Goal: Information Seeking & Learning: Check status

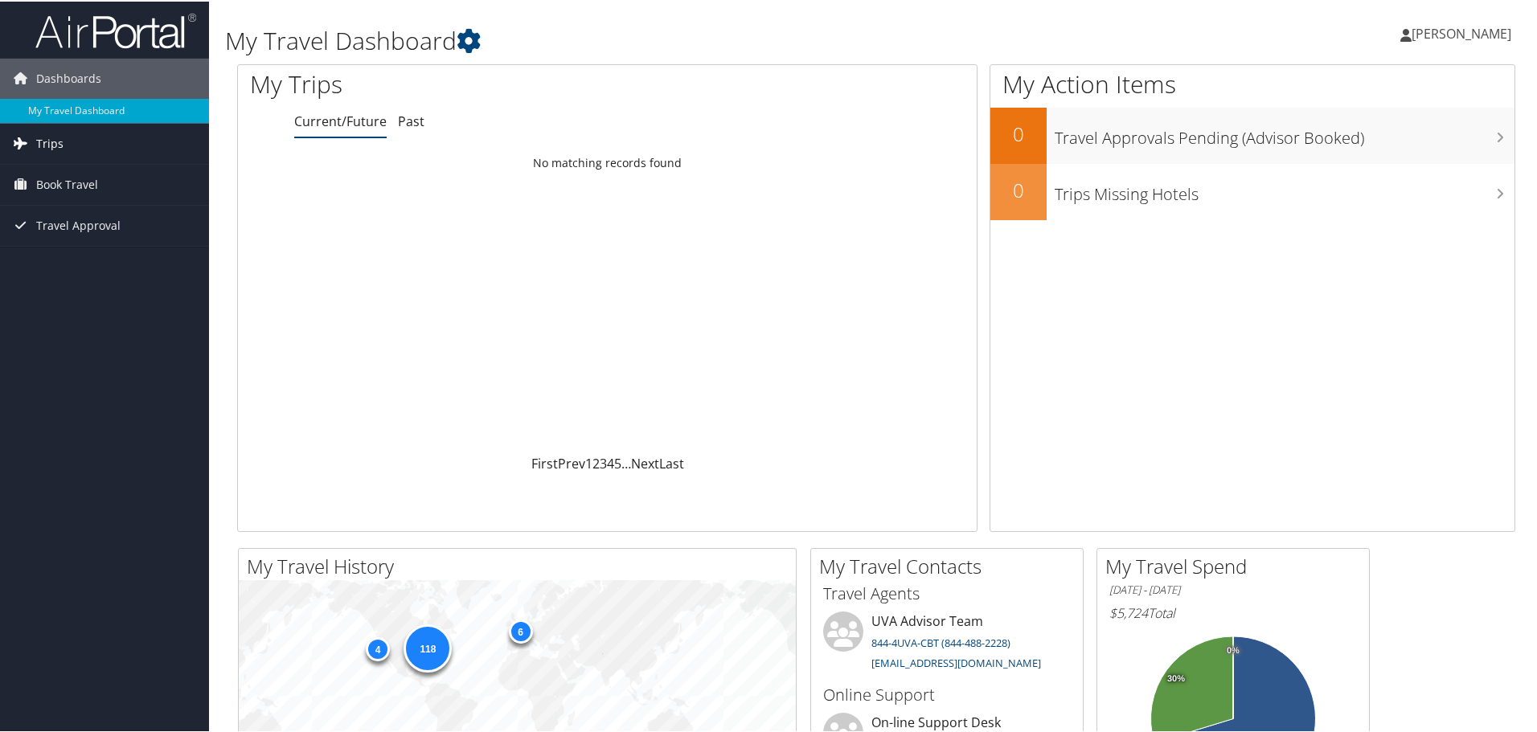
click at [53, 149] on span "Trips" at bounding box center [49, 142] width 27 height 40
click at [55, 203] on link "Past Trips" at bounding box center [104, 198] width 209 height 24
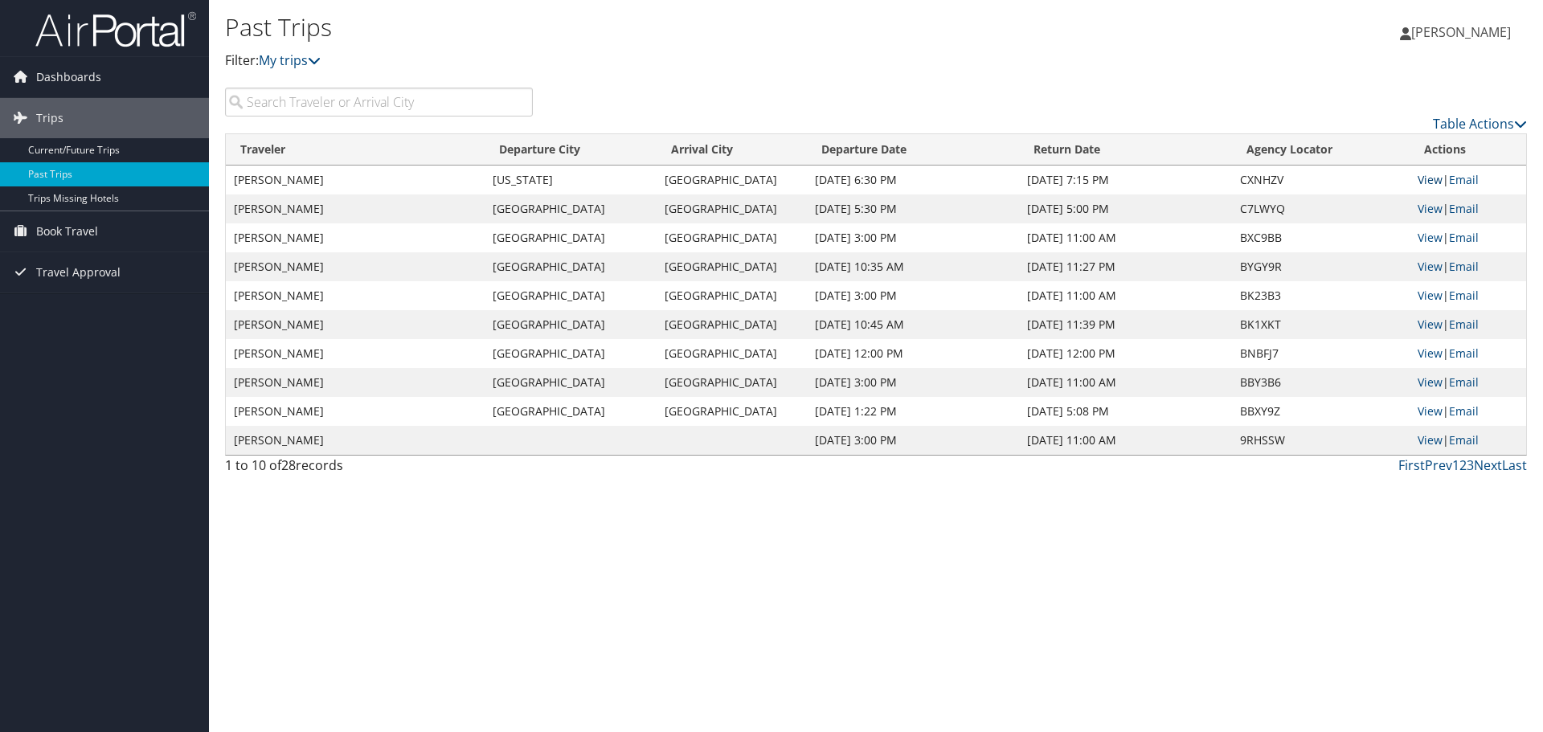
click at [1432, 182] on link "View" at bounding box center [1430, 179] width 25 height 15
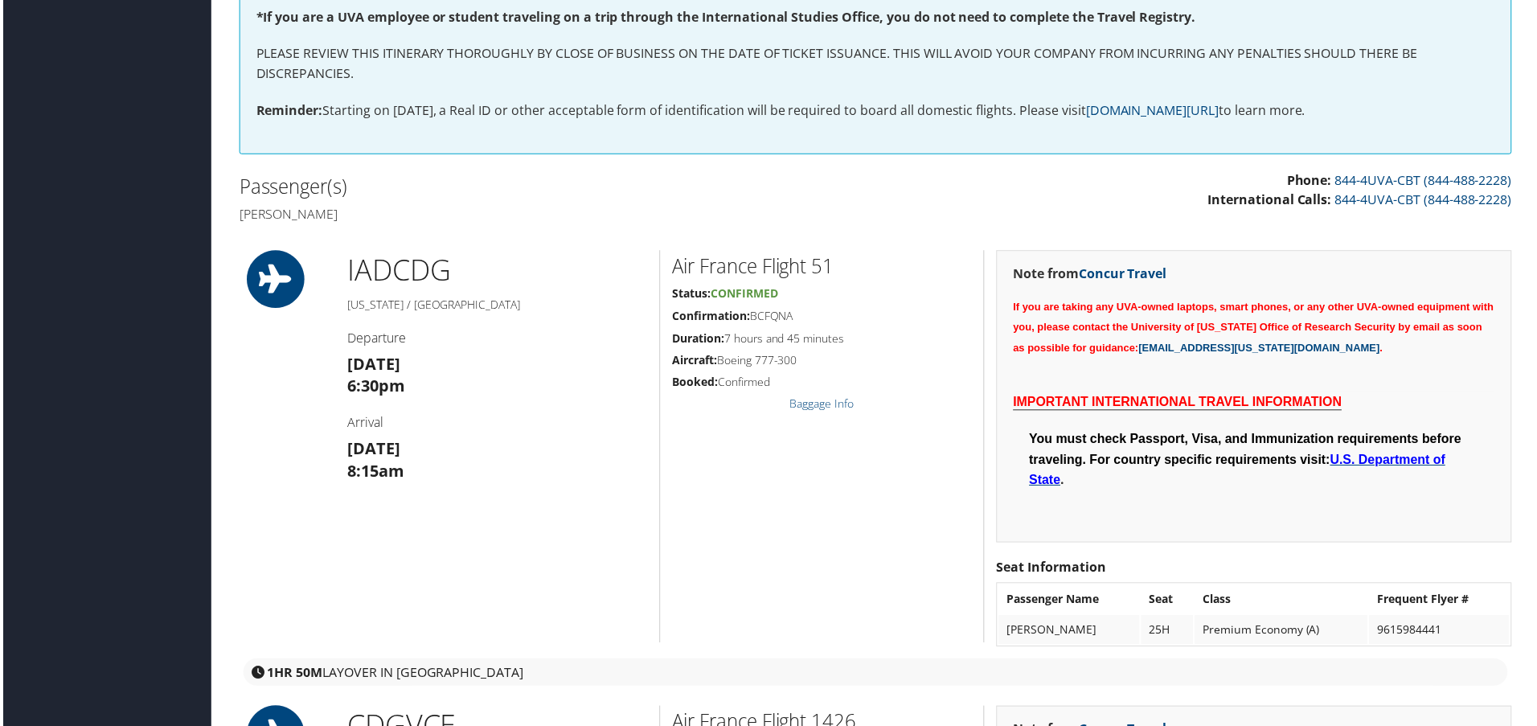
scroll to position [408, 0]
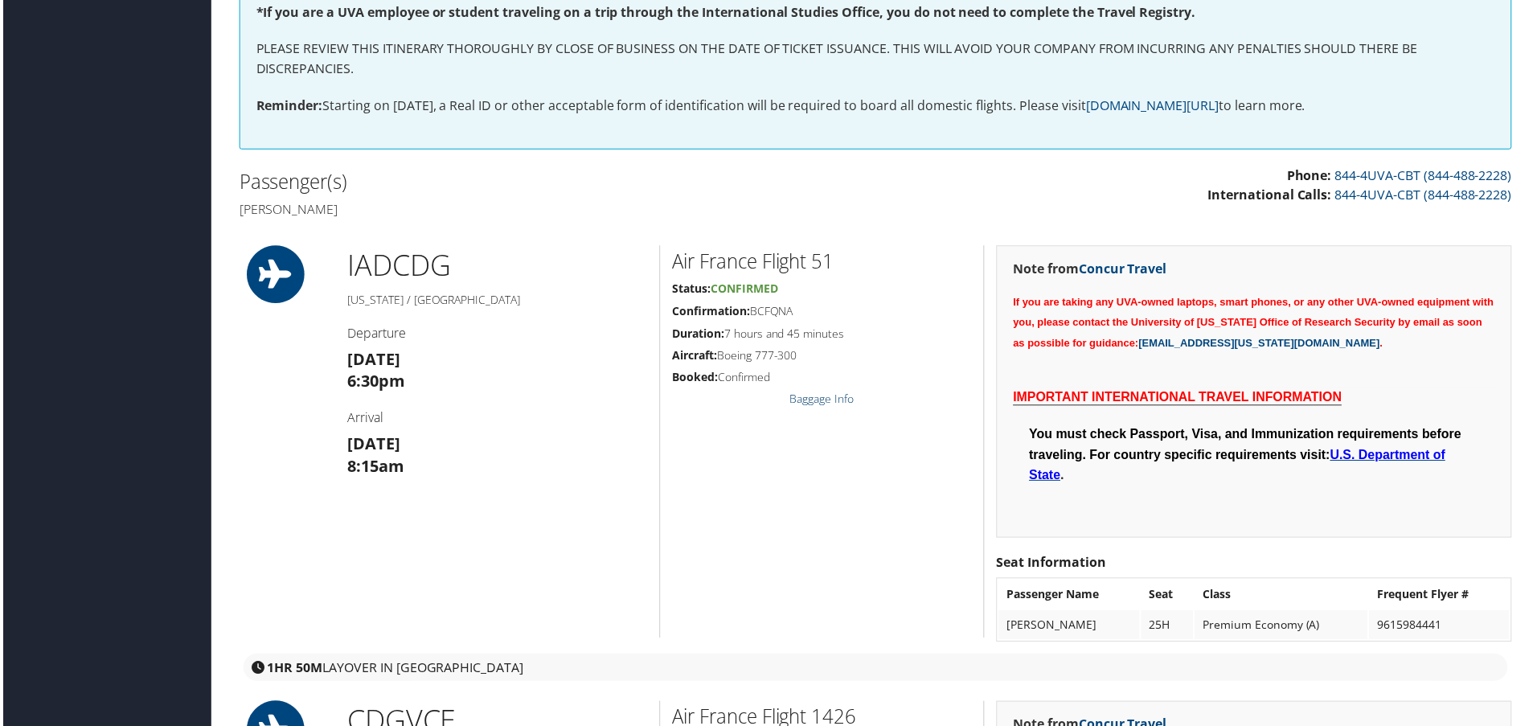
click at [814, 404] on link "Baggage Info" at bounding box center [822, 400] width 64 height 15
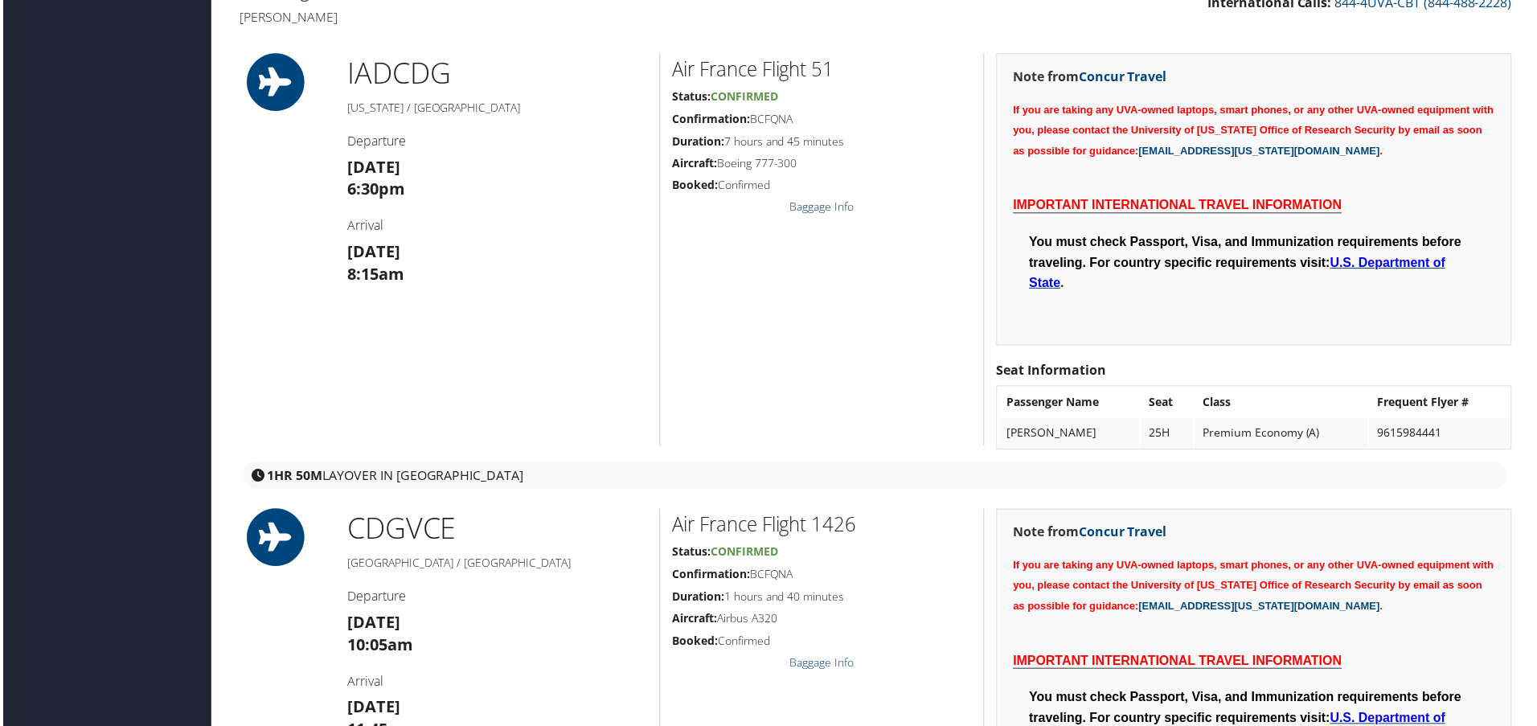
scroll to position [0, 0]
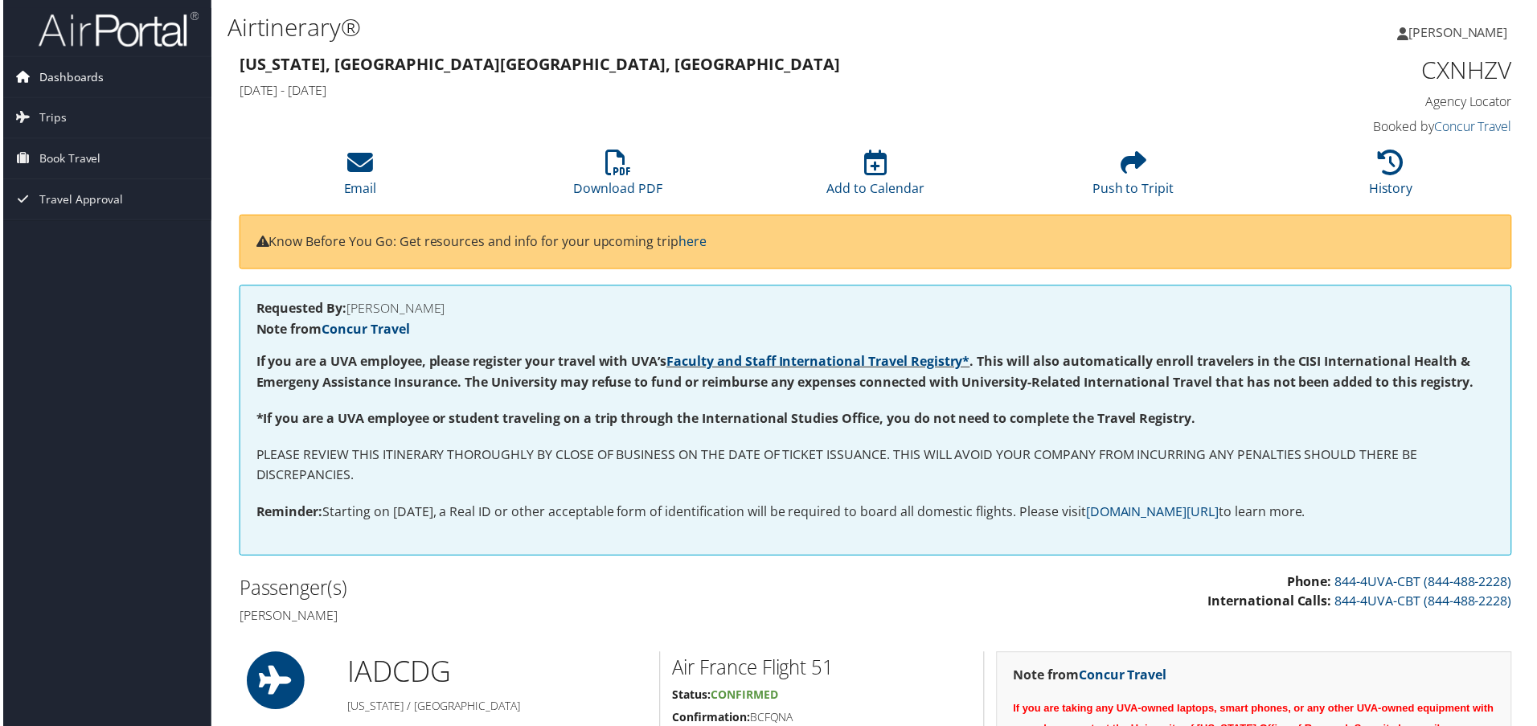
click at [64, 80] on span "Dashboards" at bounding box center [68, 77] width 65 height 40
click at [47, 141] on span "Trips" at bounding box center [49, 142] width 27 height 40
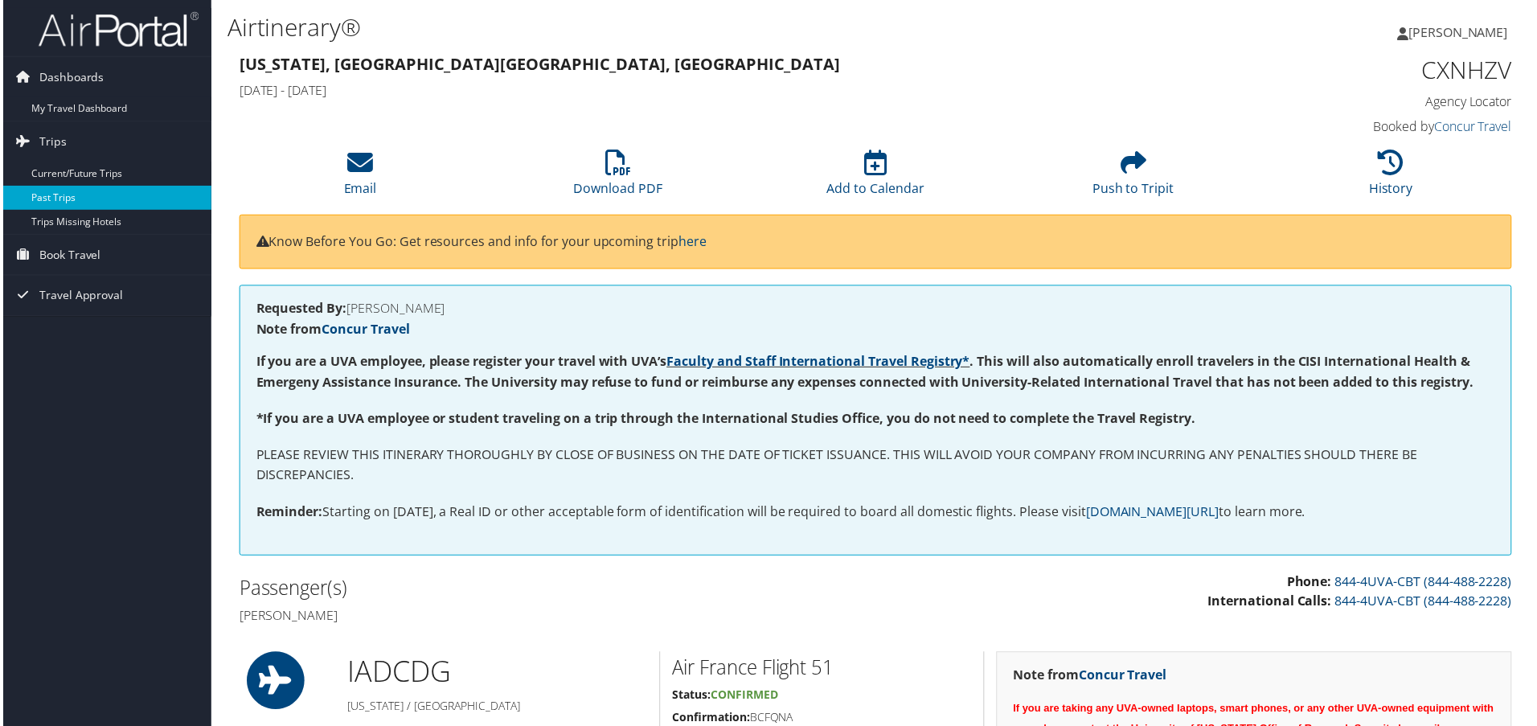
click at [55, 202] on link "Past Trips" at bounding box center [104, 198] width 209 height 24
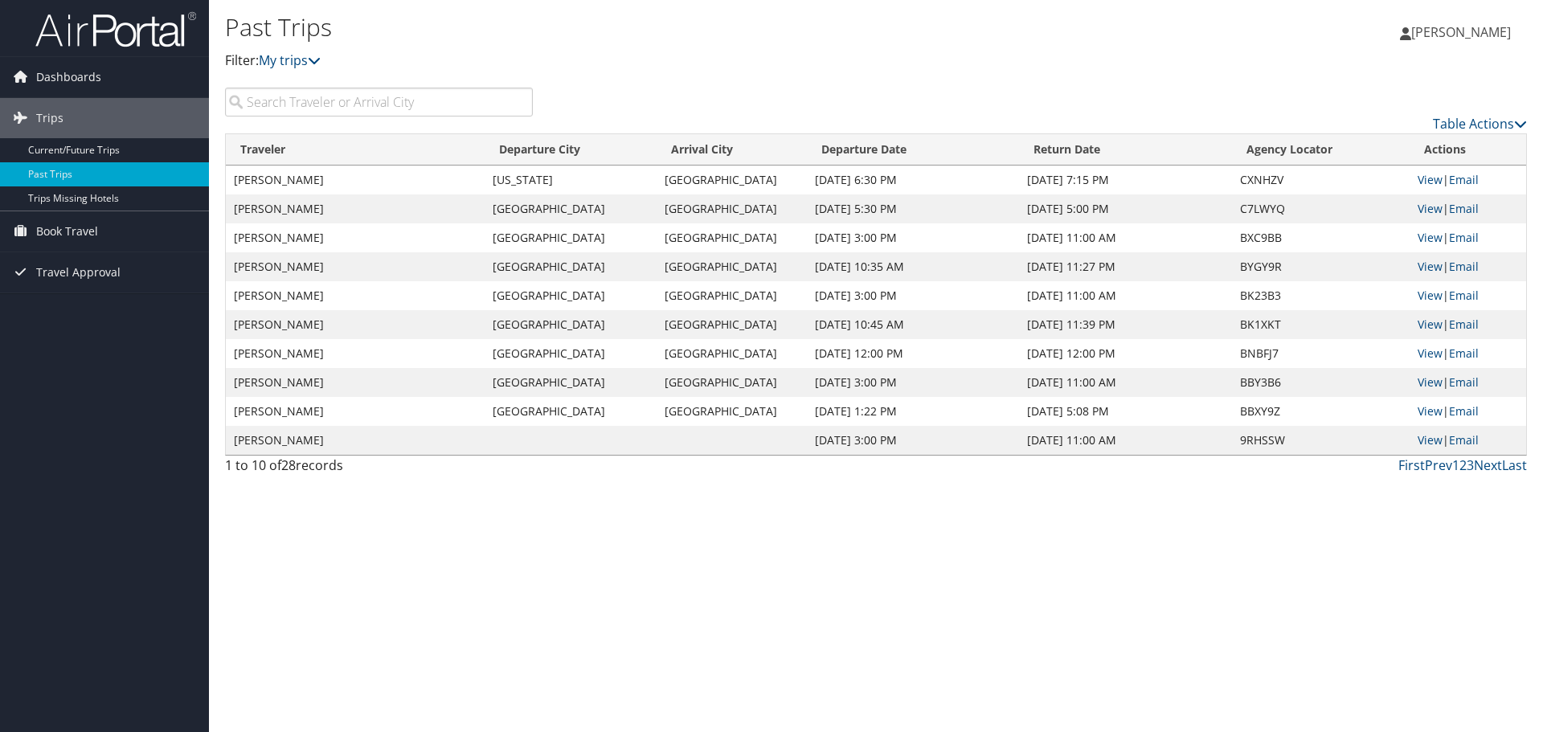
click at [90, 33] on img at bounding box center [115, 29] width 161 height 38
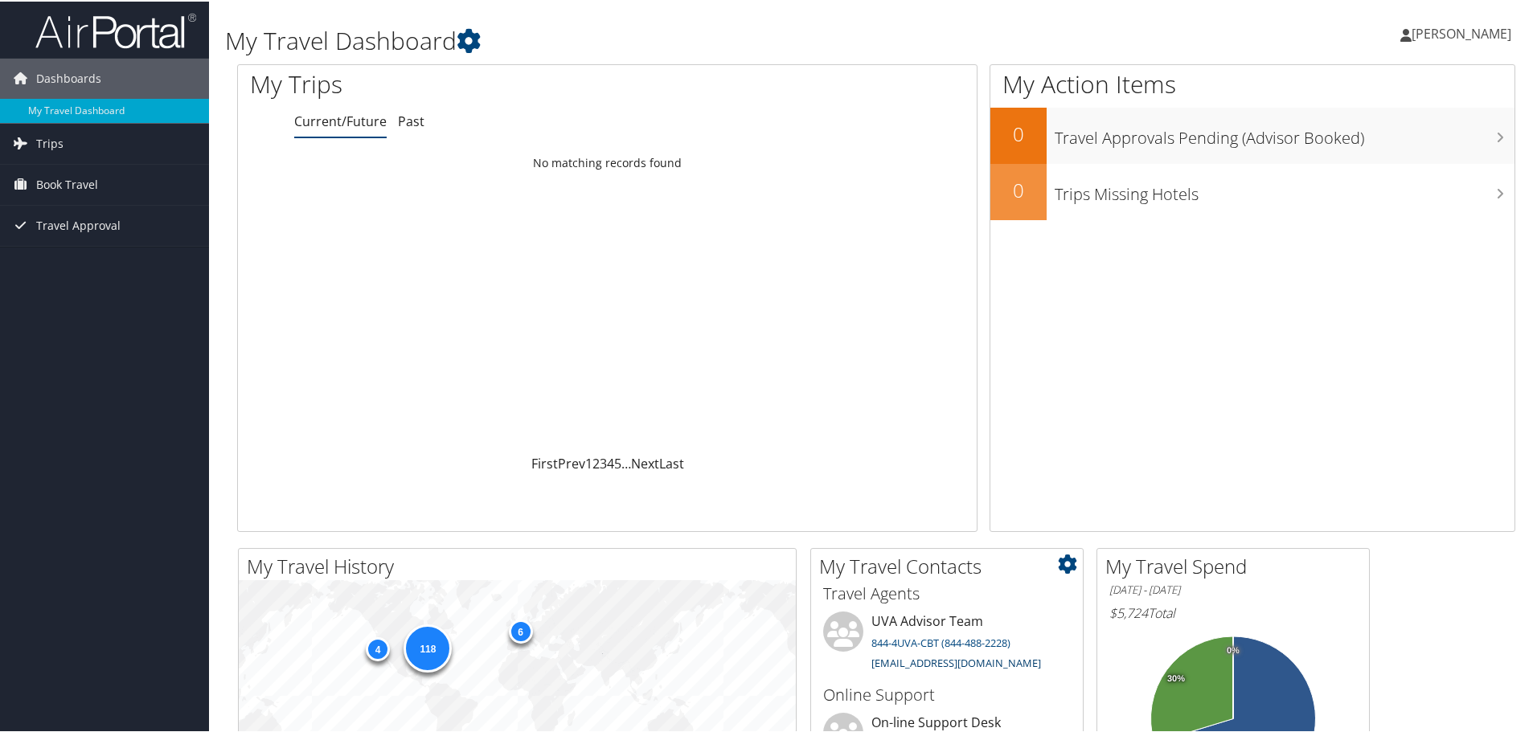
click at [920, 659] on link "[EMAIL_ADDRESS][DOMAIN_NAME]" at bounding box center [956, 661] width 170 height 14
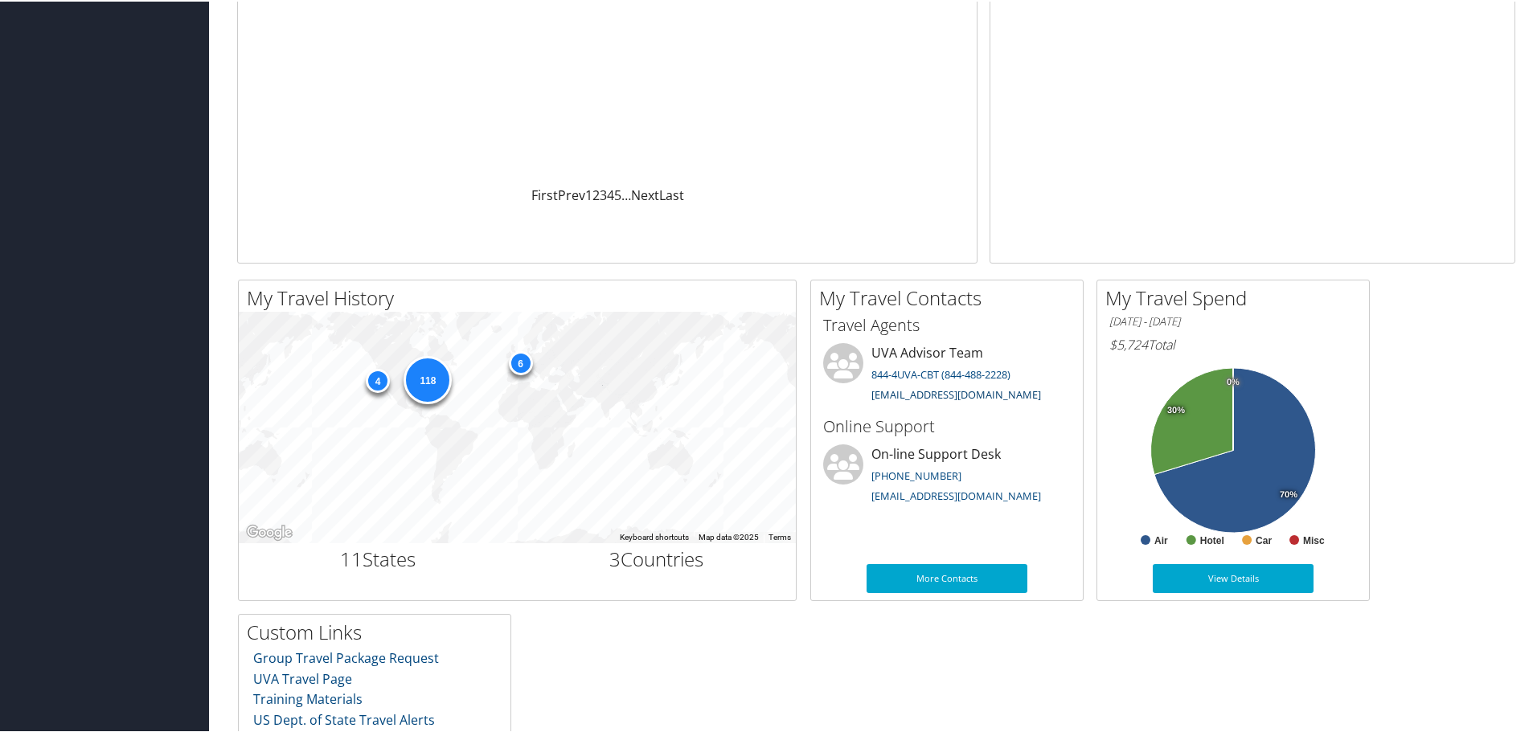
scroll to position [273, 0]
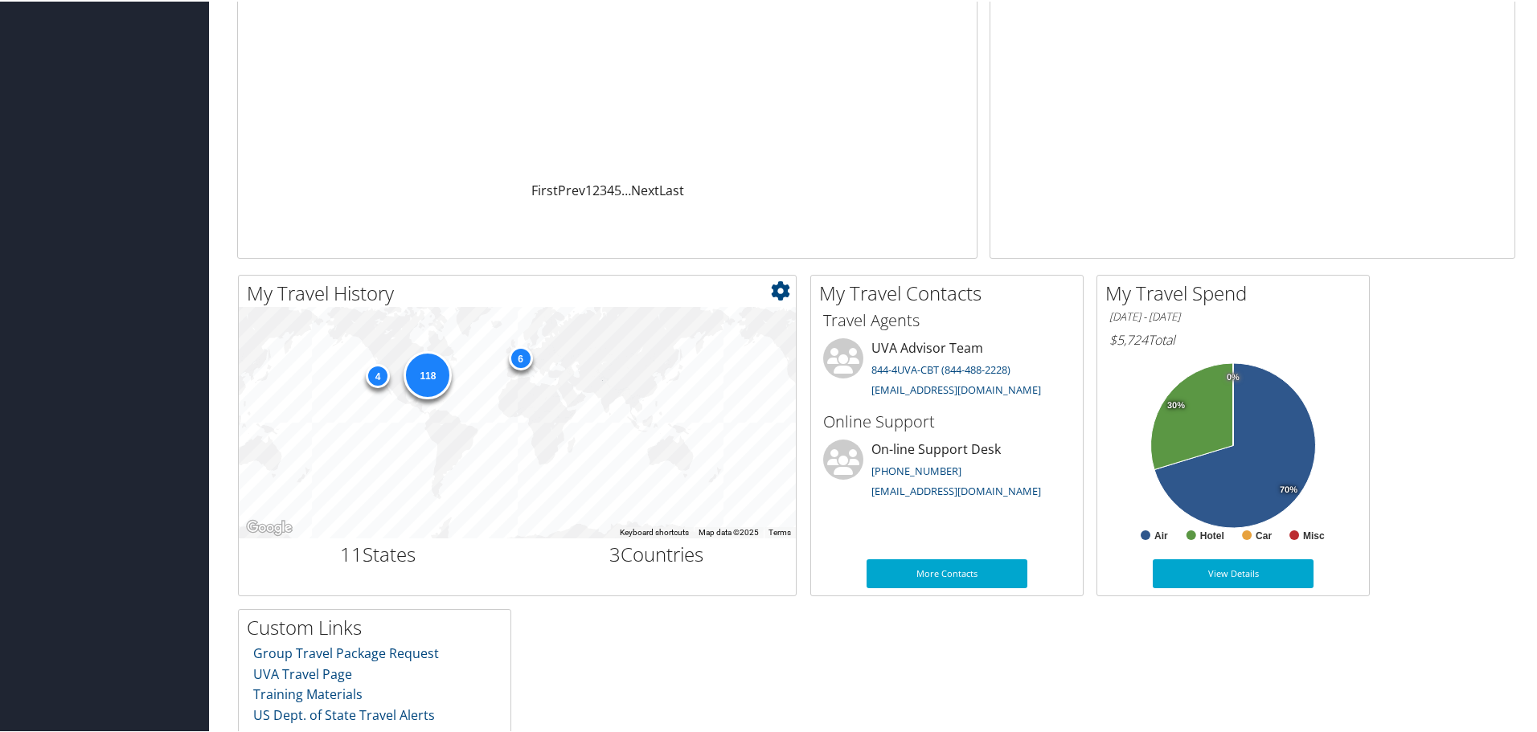
click at [518, 359] on div "6" at bounding box center [520, 357] width 24 height 24
click at [521, 351] on div "6" at bounding box center [520, 357] width 24 height 24
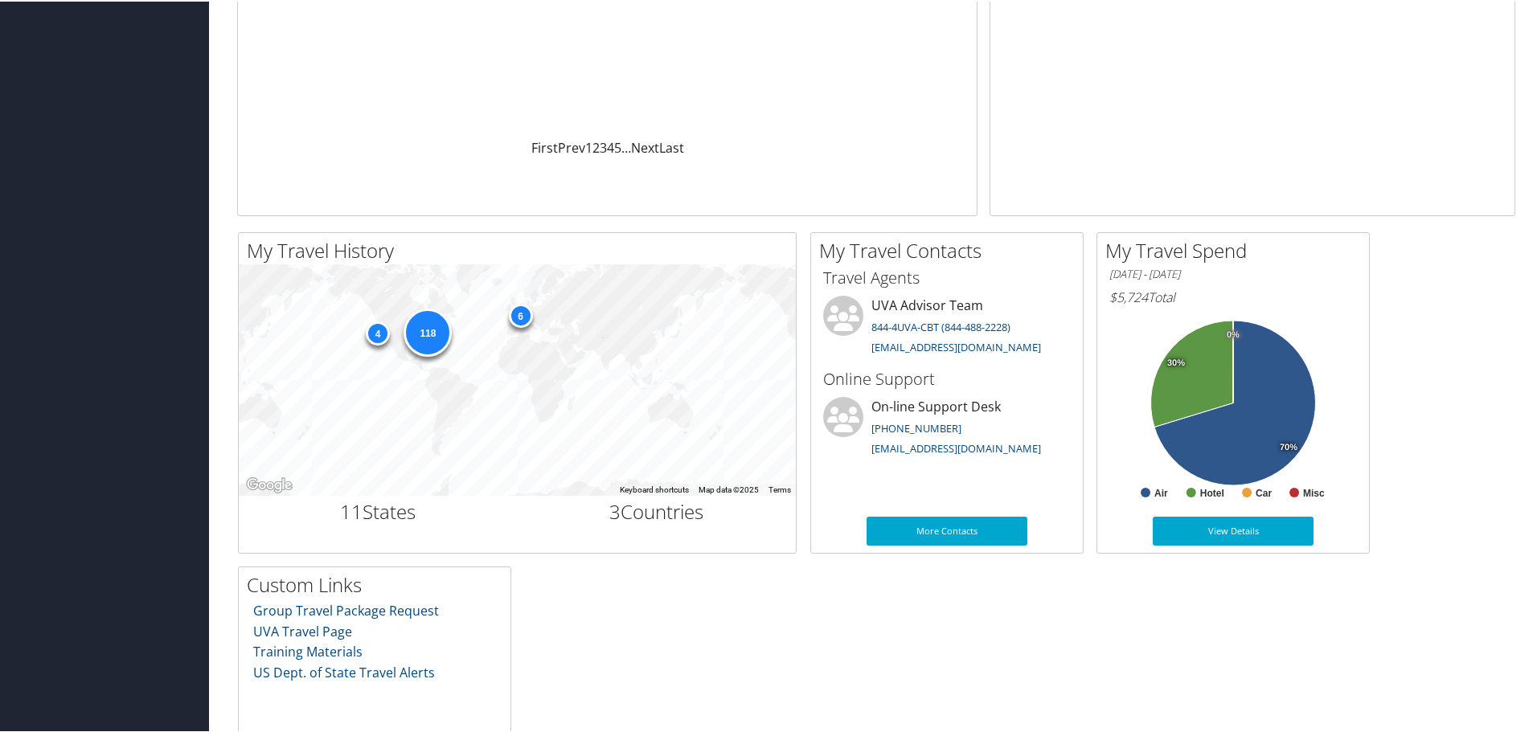
scroll to position [212, 0]
